Goal: Navigation & Orientation: Find specific page/section

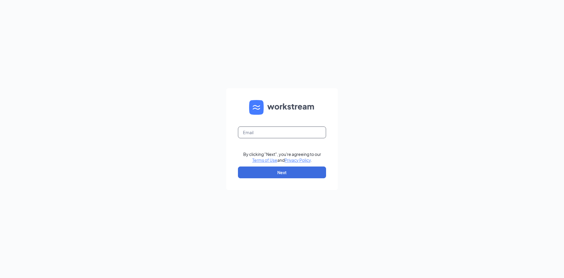
click at [264, 133] on input "text" at bounding box center [282, 132] width 88 height 12
type input "recruiting.mathnasiumofwausau@gmail.com"
click at [283, 174] on button "Next" at bounding box center [282, 172] width 88 height 12
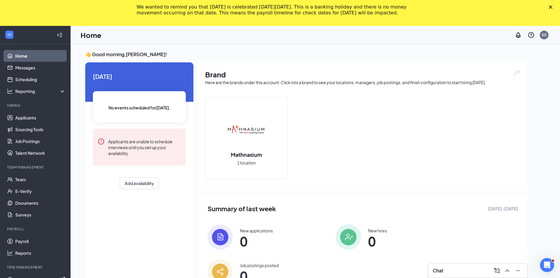
click at [552, 7] on icon "Close" at bounding box center [550, 7] width 4 height 4
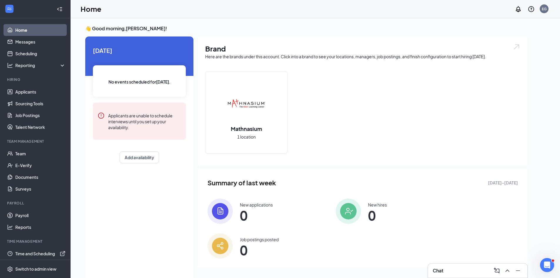
scroll to position [2, 0]
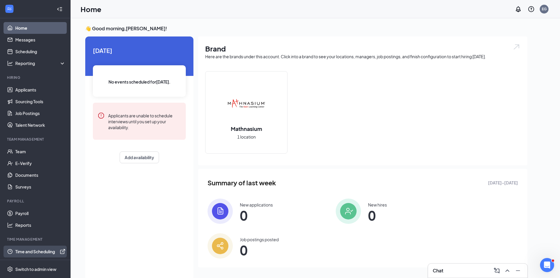
click at [32, 254] on link "Time and Scheduling" at bounding box center [40, 251] width 50 height 12
click at [21, 214] on link "Payroll" at bounding box center [40, 213] width 50 height 12
